Goal: Task Accomplishment & Management: Use online tool/utility

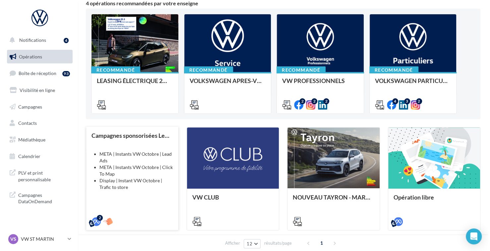
scroll to position [66, 0]
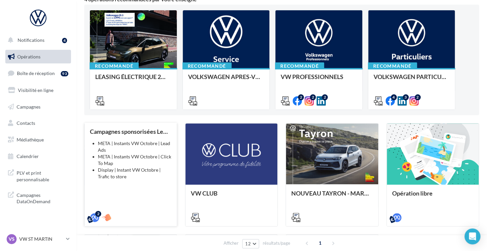
click at [116, 166] on li "META | Instants VW Octobre | Click To Map" at bounding box center [135, 159] width 74 height 13
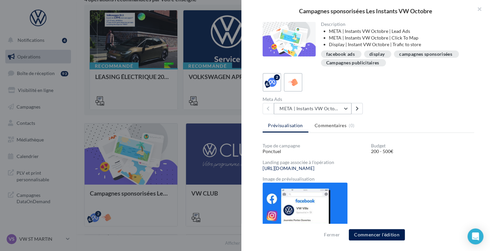
click at [335, 111] on button "META | Instants VW Octobre | Click To Map" at bounding box center [313, 108] width 78 height 11
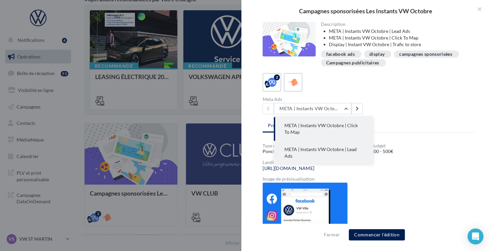
click at [334, 151] on span "META | Instants VW Octobre | Lead Ads" at bounding box center [321, 152] width 72 height 12
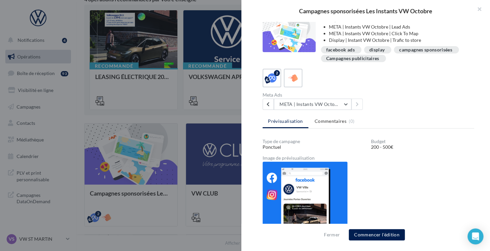
scroll to position [11, 0]
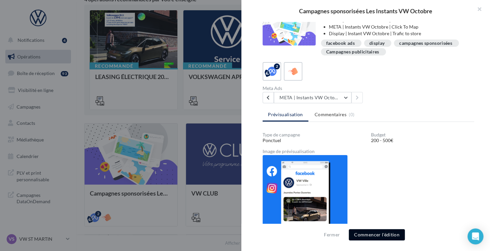
click at [381, 231] on button "Commencer l'édition" at bounding box center [377, 234] width 56 height 11
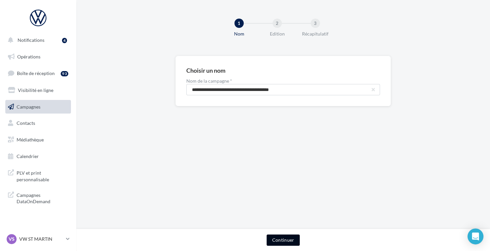
click at [287, 241] on button "Continuer" at bounding box center [283, 239] width 33 height 11
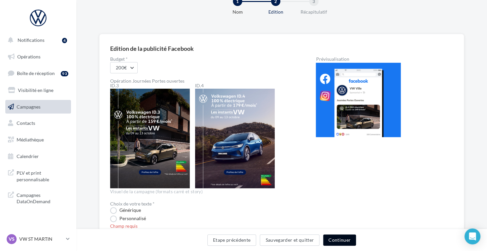
scroll to position [33, 0]
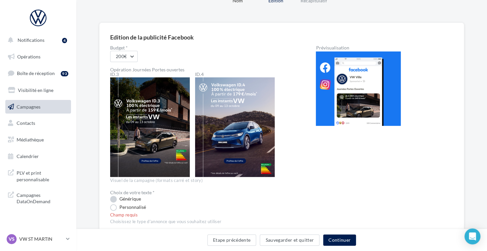
click at [113, 201] on label "Générique" at bounding box center [125, 199] width 31 height 7
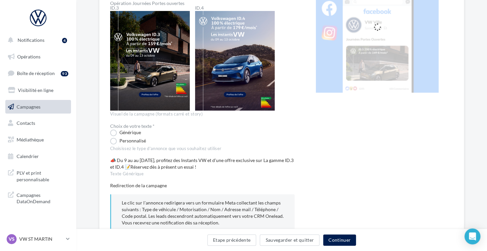
scroll to position [163, 0]
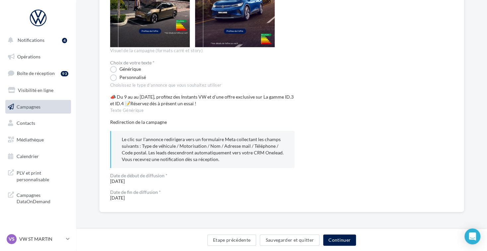
drag, startPoint x: 295, startPoint y: 141, endPoint x: 338, endPoint y: 176, distance: 55.6
click at [338, 176] on div "Prévisualisation La prévisualisation est non-contractuelle" at bounding box center [384, 58] width 137 height 285
click at [341, 241] on button "Continuer" at bounding box center [339, 239] width 33 height 11
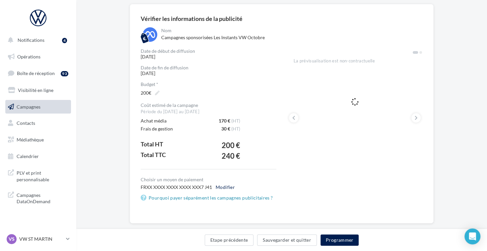
scroll to position [63, 0]
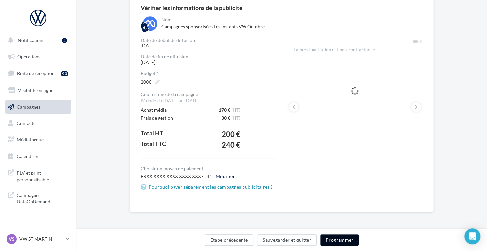
click at [342, 239] on button "Programmer" at bounding box center [339, 239] width 38 height 11
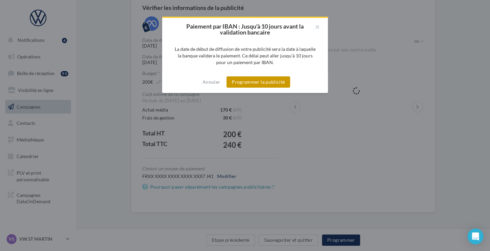
click at [273, 83] on button "Programmer la publicité" at bounding box center [259, 81] width 64 height 11
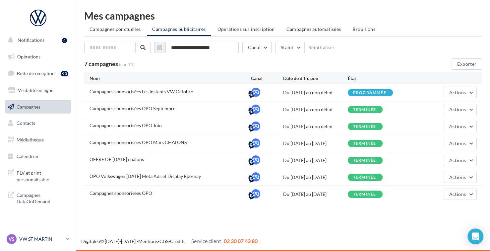
click at [45, 243] on div "VS VW ST MARTIN vw-stm-bec" at bounding box center [35, 239] width 57 height 10
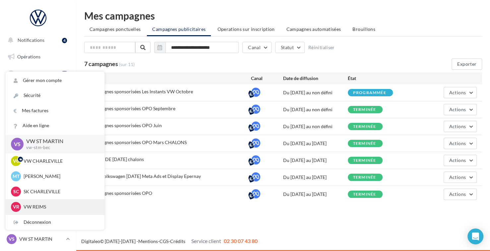
click at [48, 205] on p "VW REIMS" at bounding box center [60, 206] width 73 height 7
